Goal: Obtain resource: Obtain resource

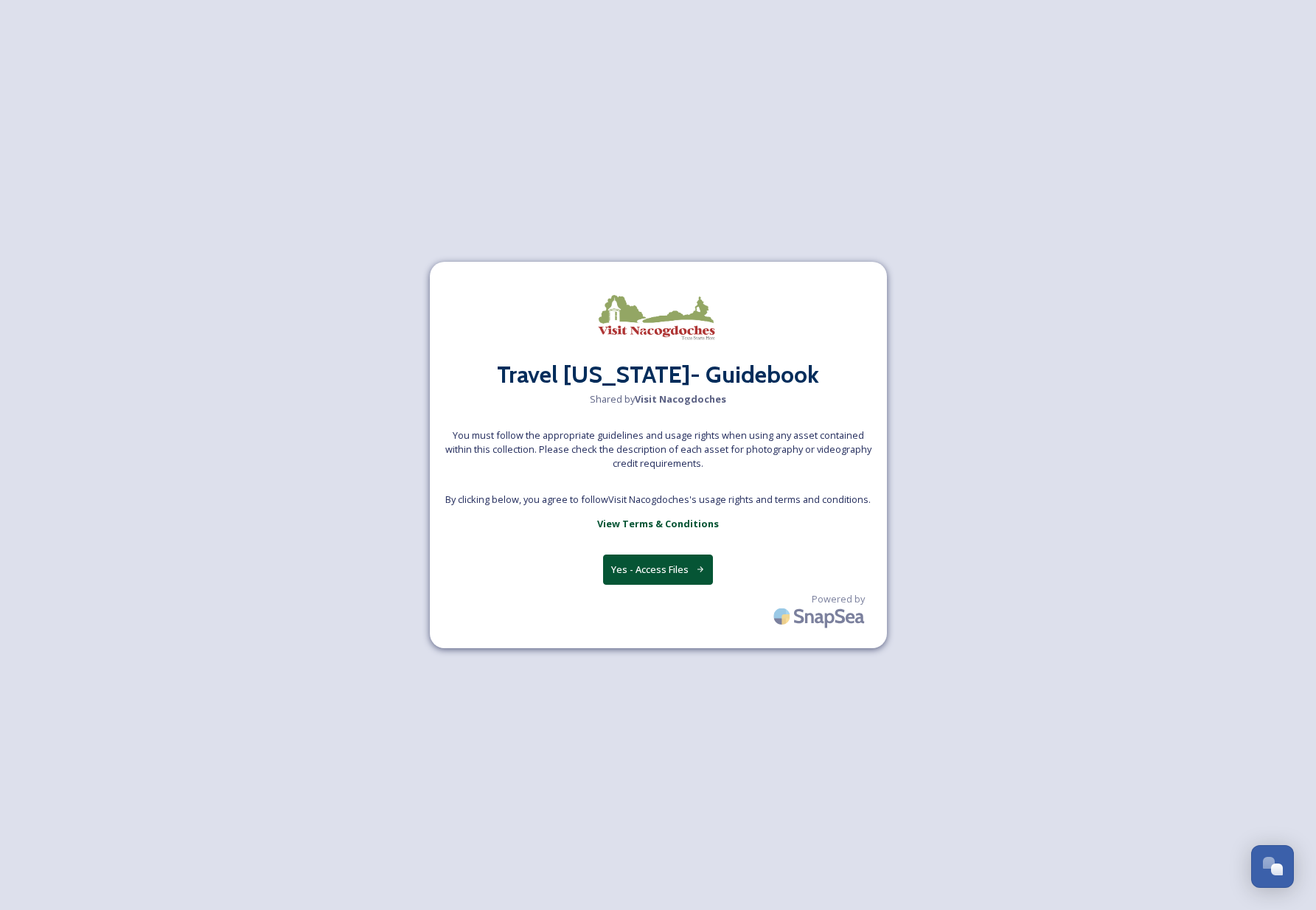
click at [657, 571] on button "Yes - Access Files" at bounding box center [658, 569] width 110 height 30
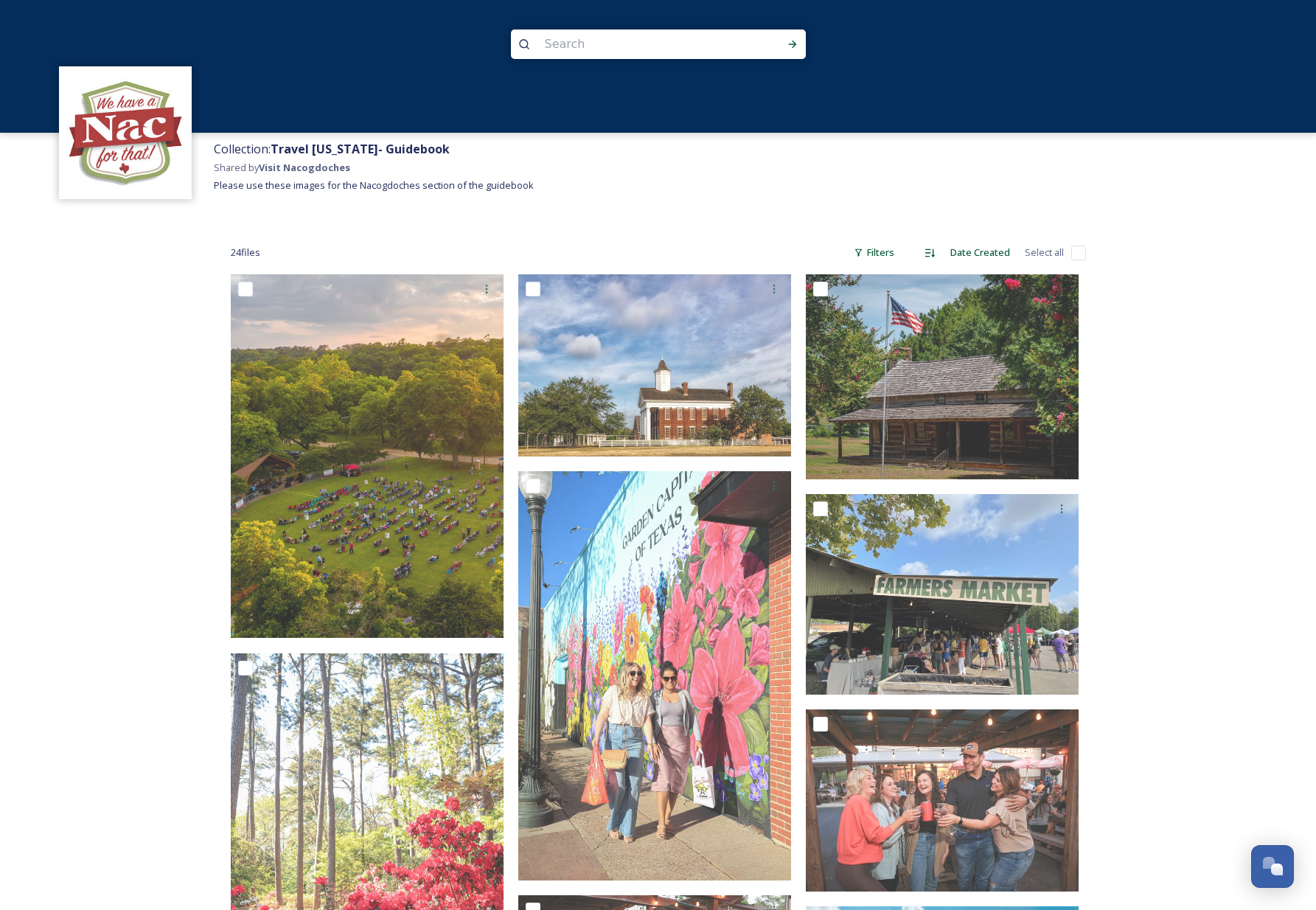
click at [1077, 249] on input "checkbox" at bounding box center [1079, 253] width 15 height 15
checkbox input "true"
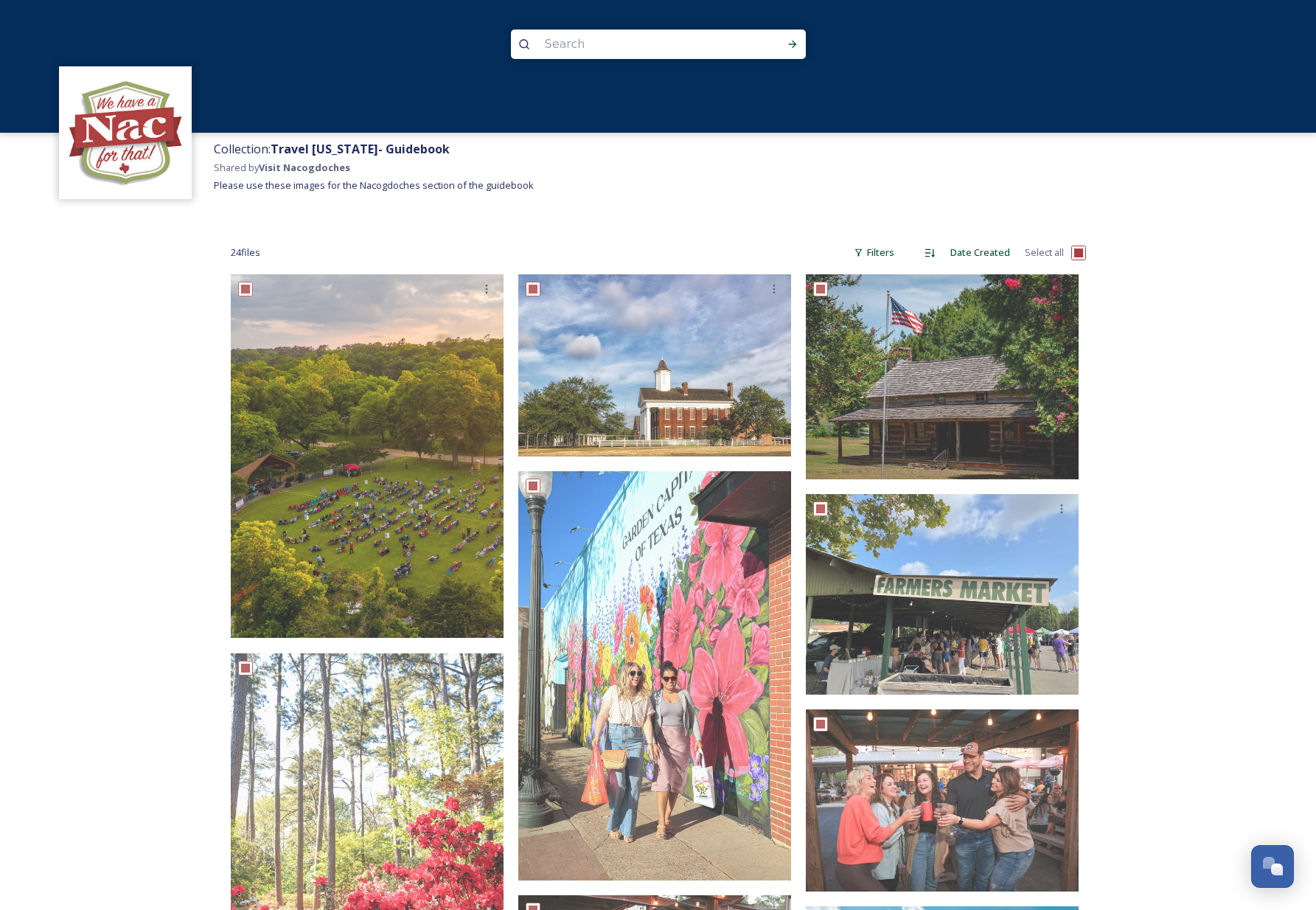
checkbox input "true"
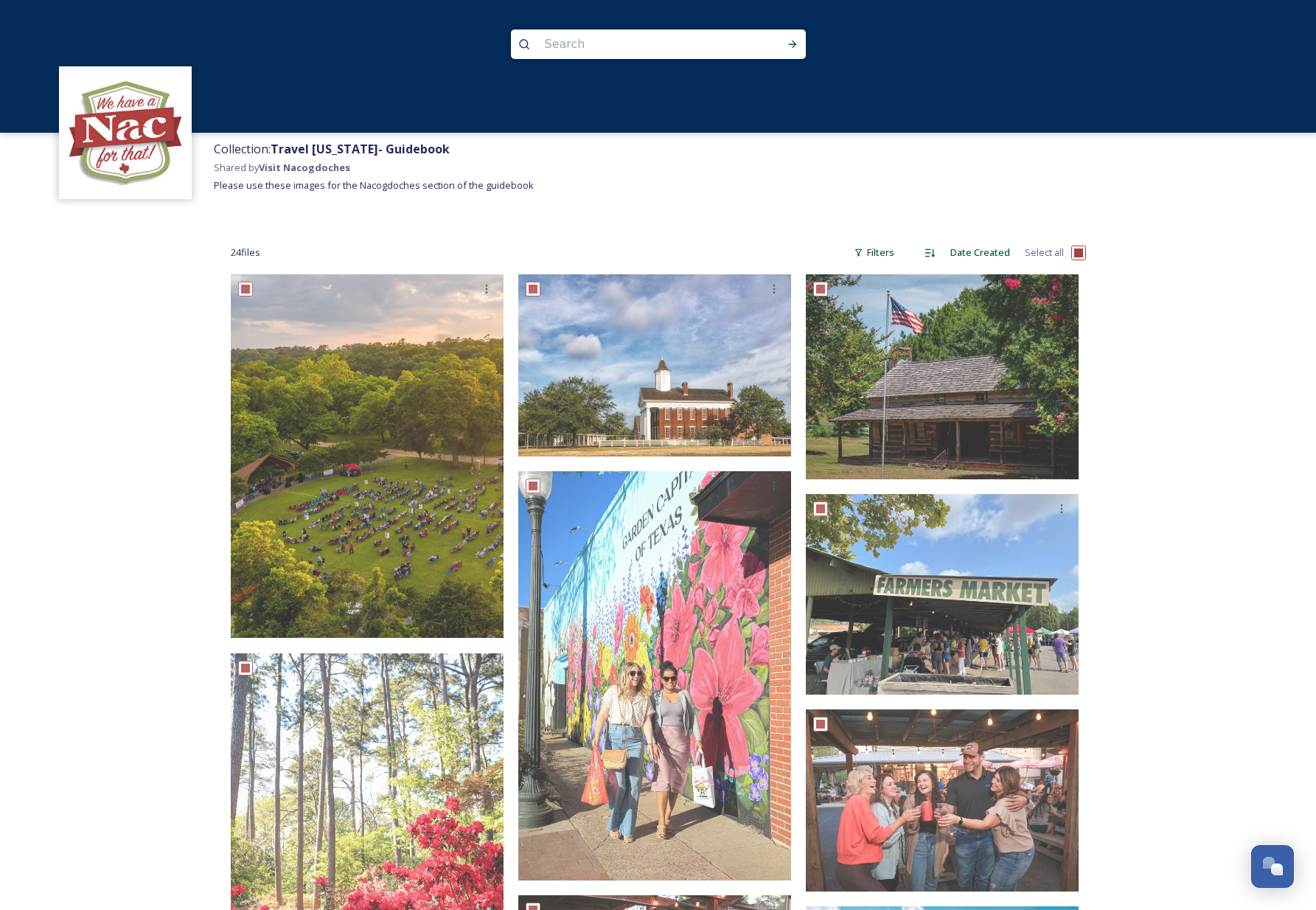
checkbox input "true"
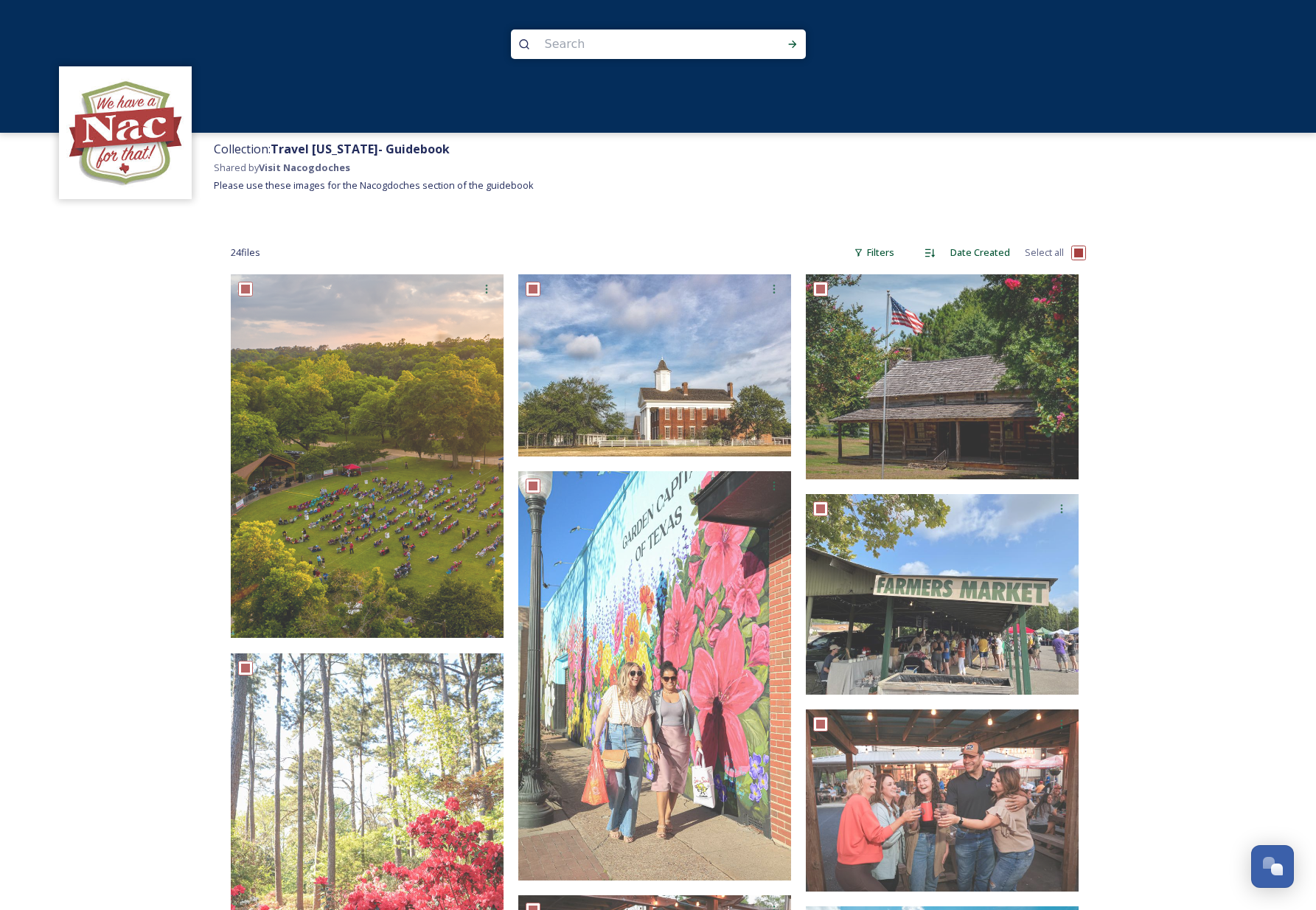
checkbox input "true"
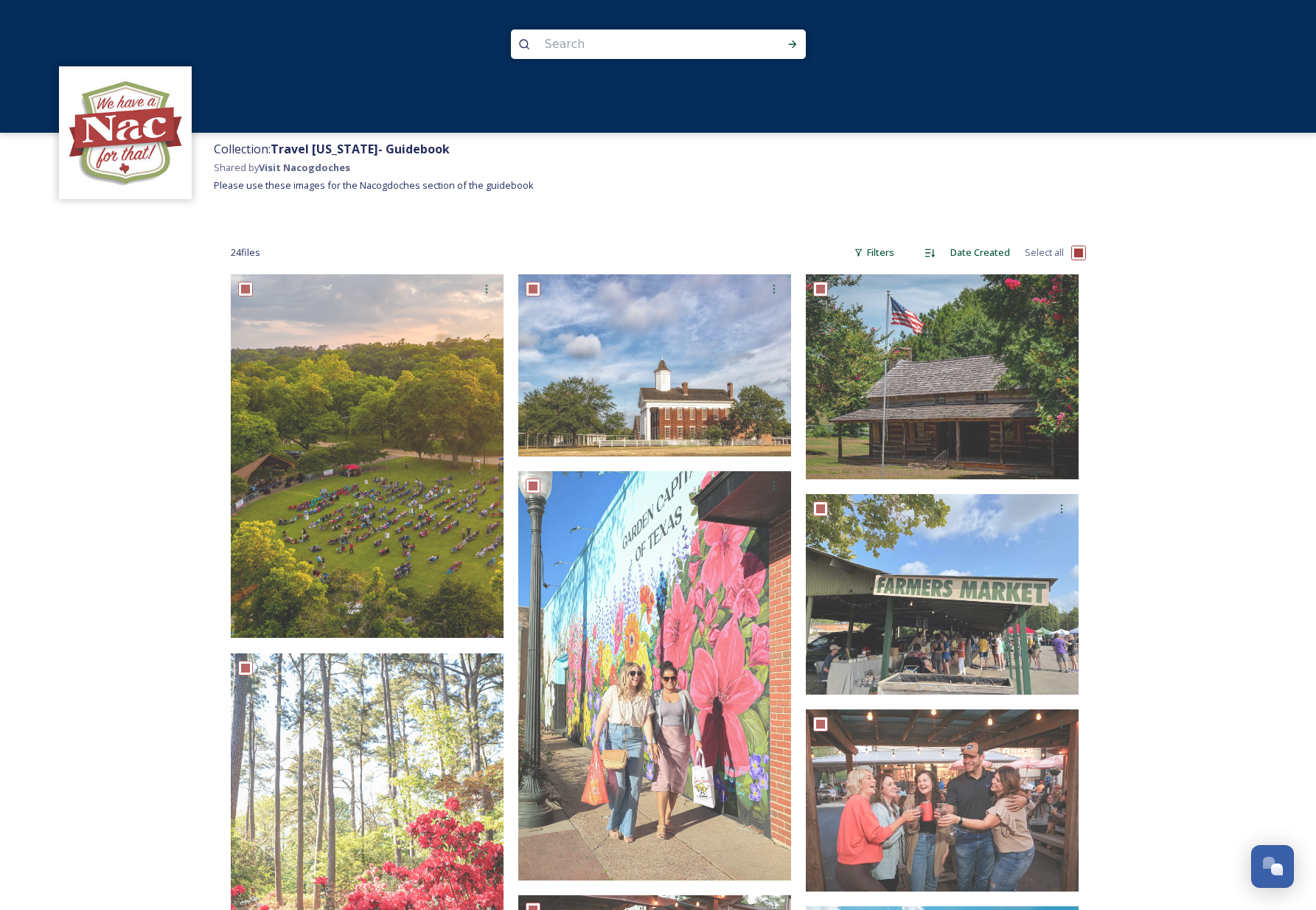
checkbox input "true"
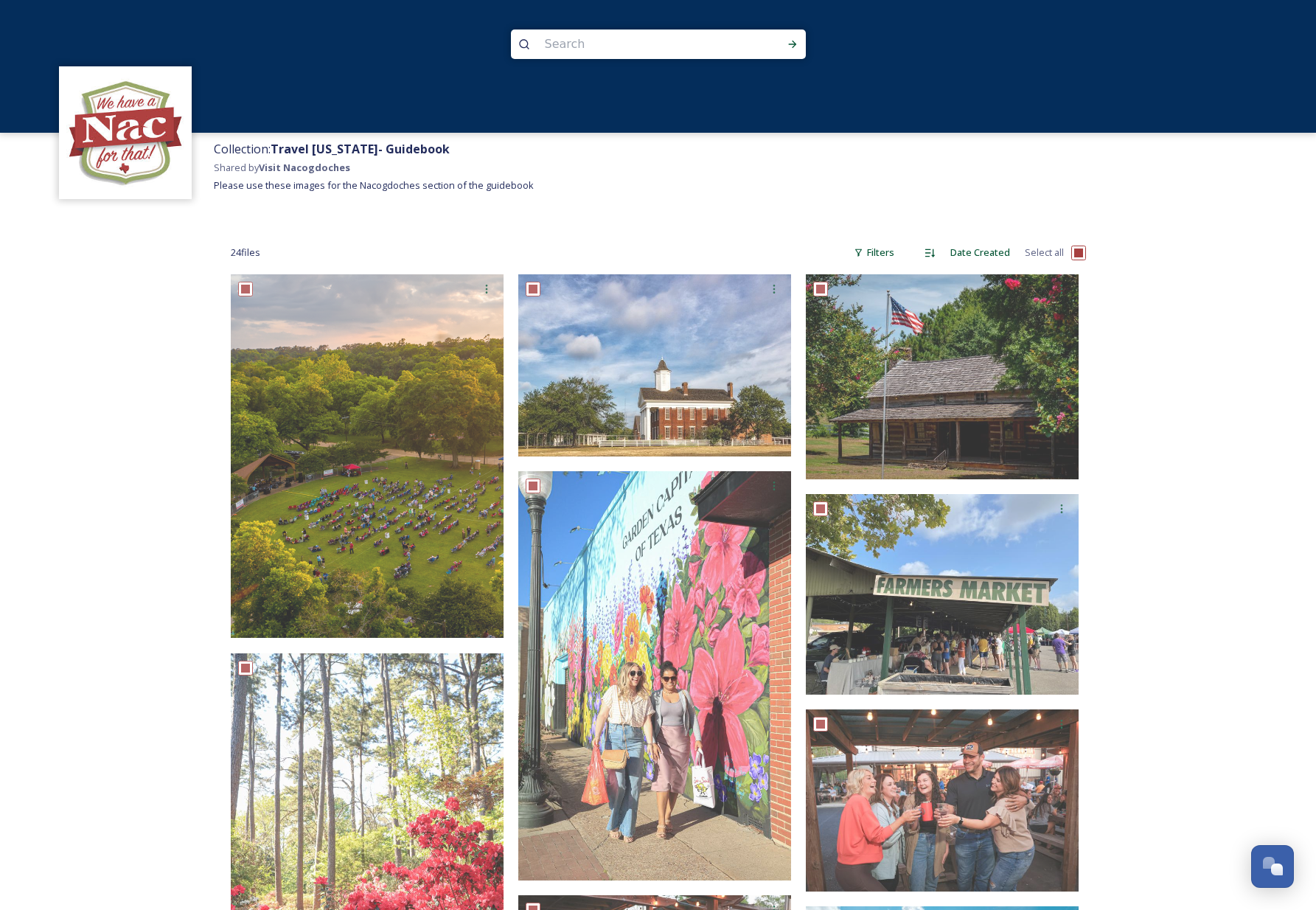
checkbox input "true"
